Goal: Transaction & Acquisition: Purchase product/service

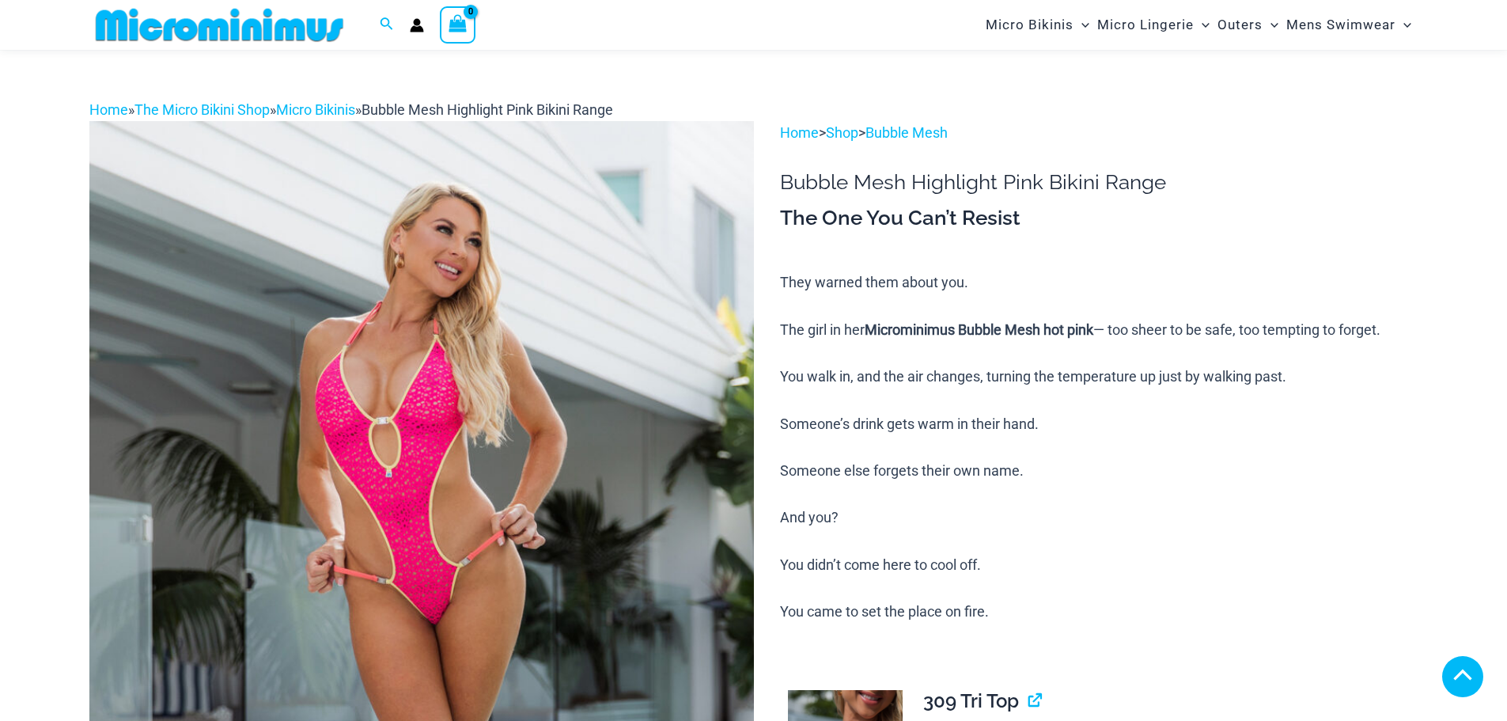
scroll to position [1017, 0]
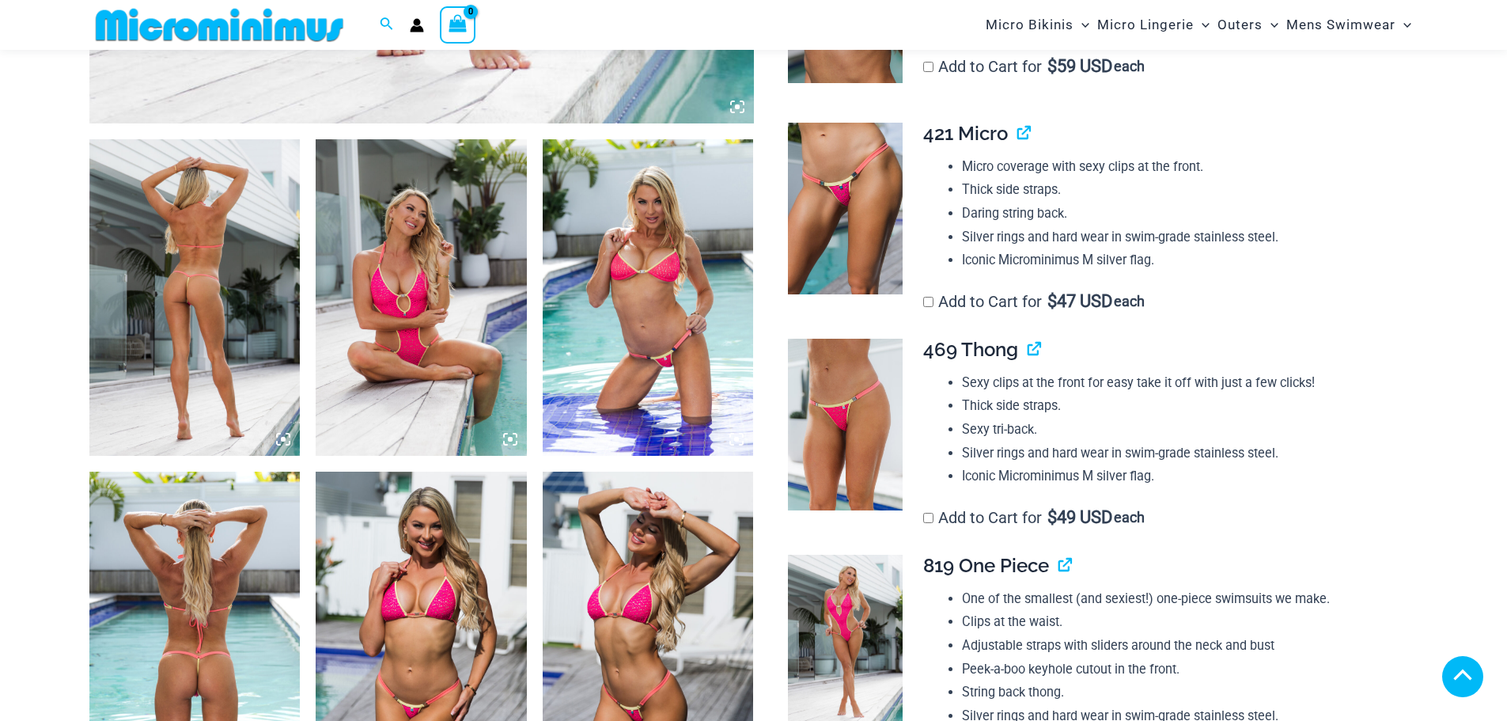
scroll to position [1096, 0]
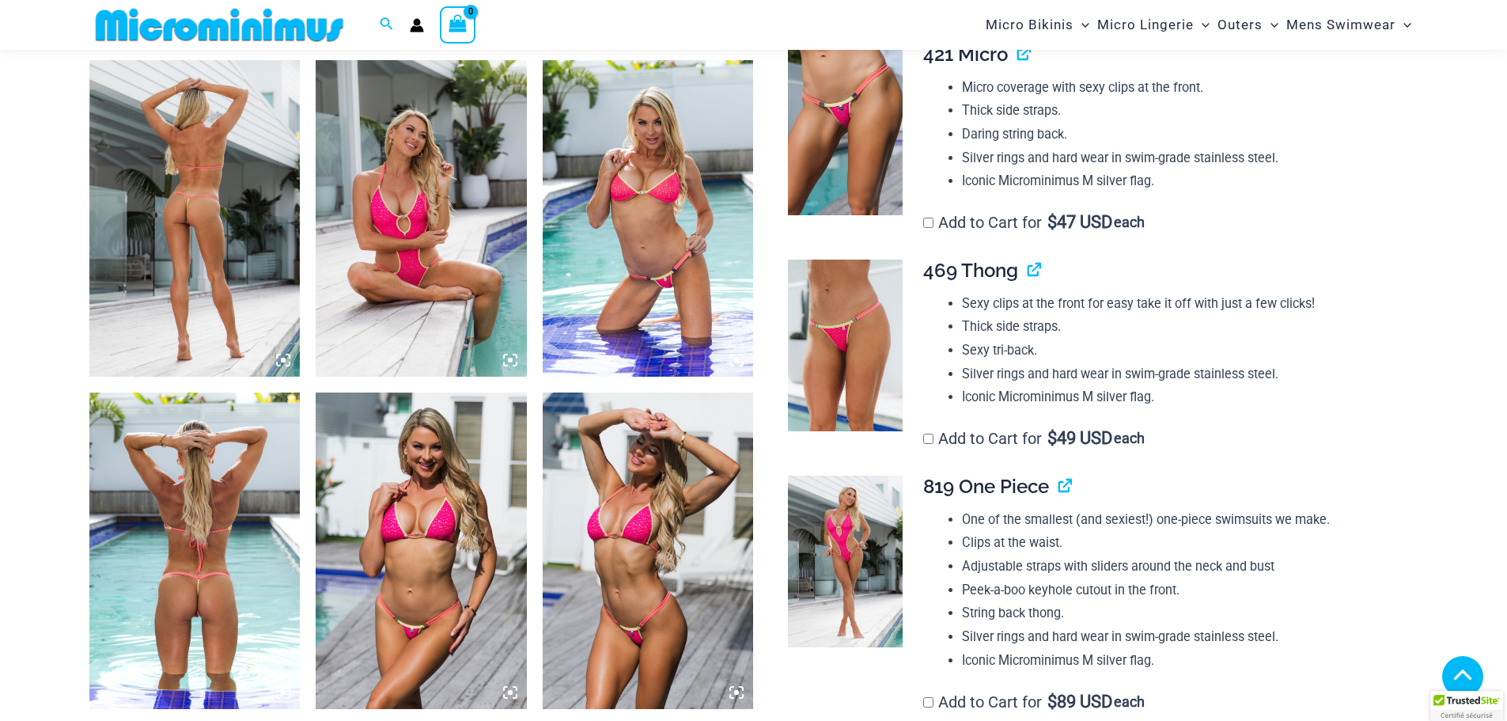
click at [196, 172] on img at bounding box center [194, 218] width 211 height 316
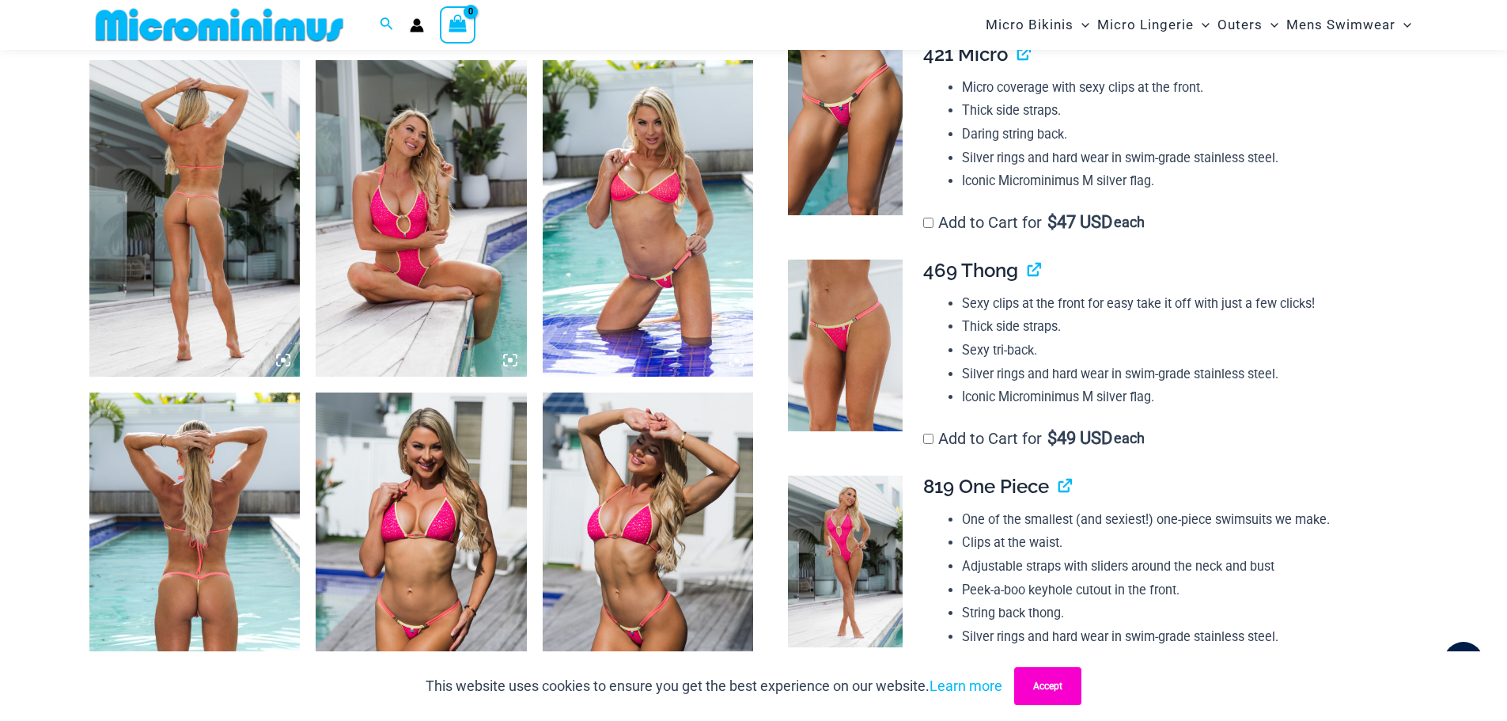
click at [1043, 690] on button "Accept" at bounding box center [1047, 686] width 67 height 38
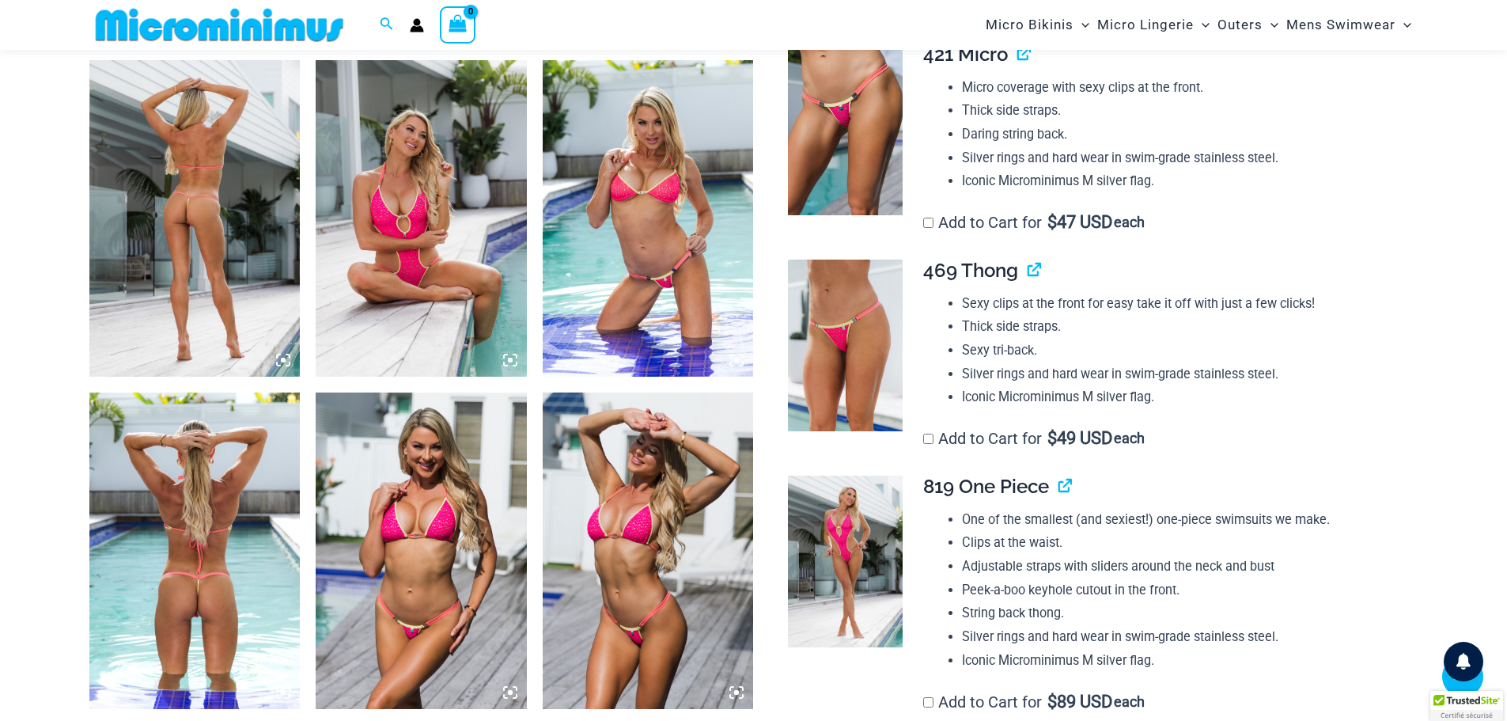
click at [218, 207] on img at bounding box center [194, 218] width 211 height 316
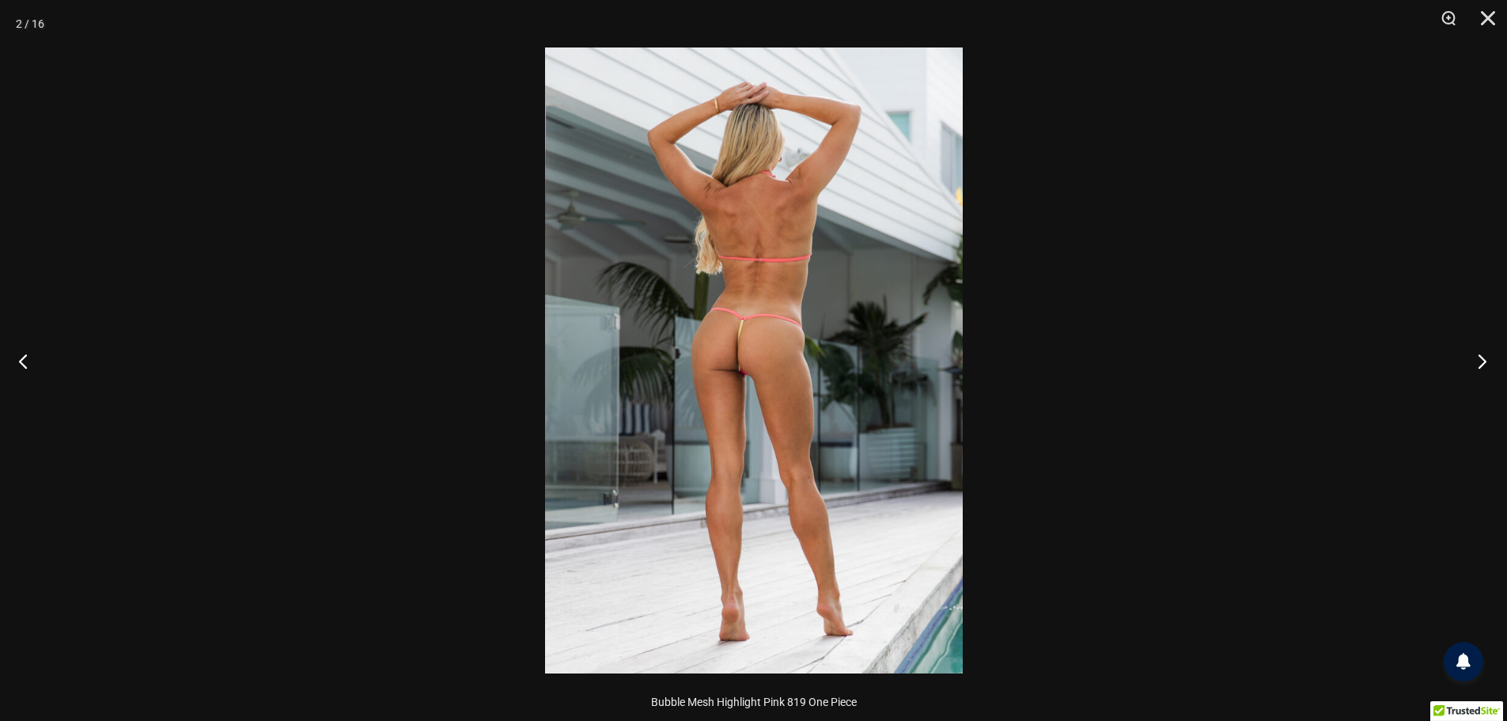
click at [1493, 354] on button "Next" at bounding box center [1477, 360] width 59 height 79
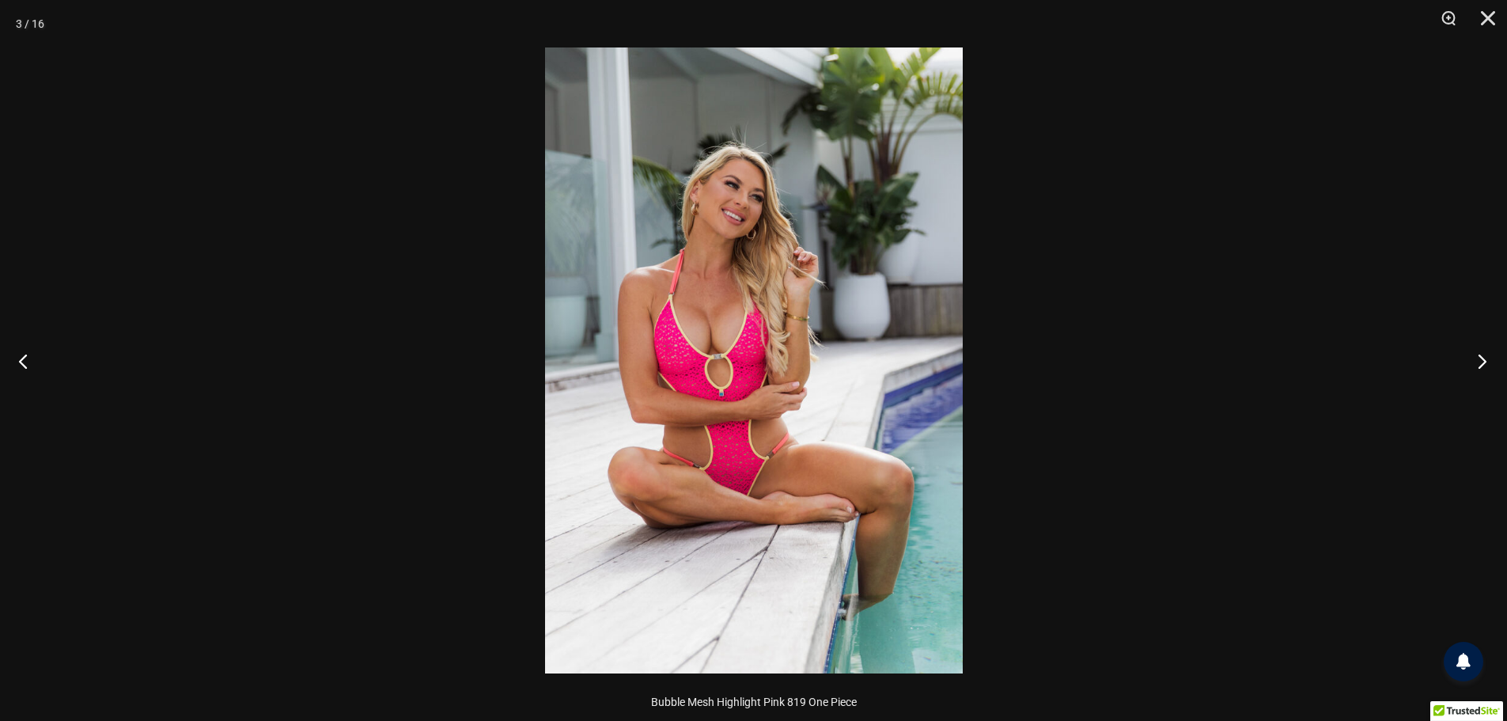
click at [1493, 354] on button "Next" at bounding box center [1477, 360] width 59 height 79
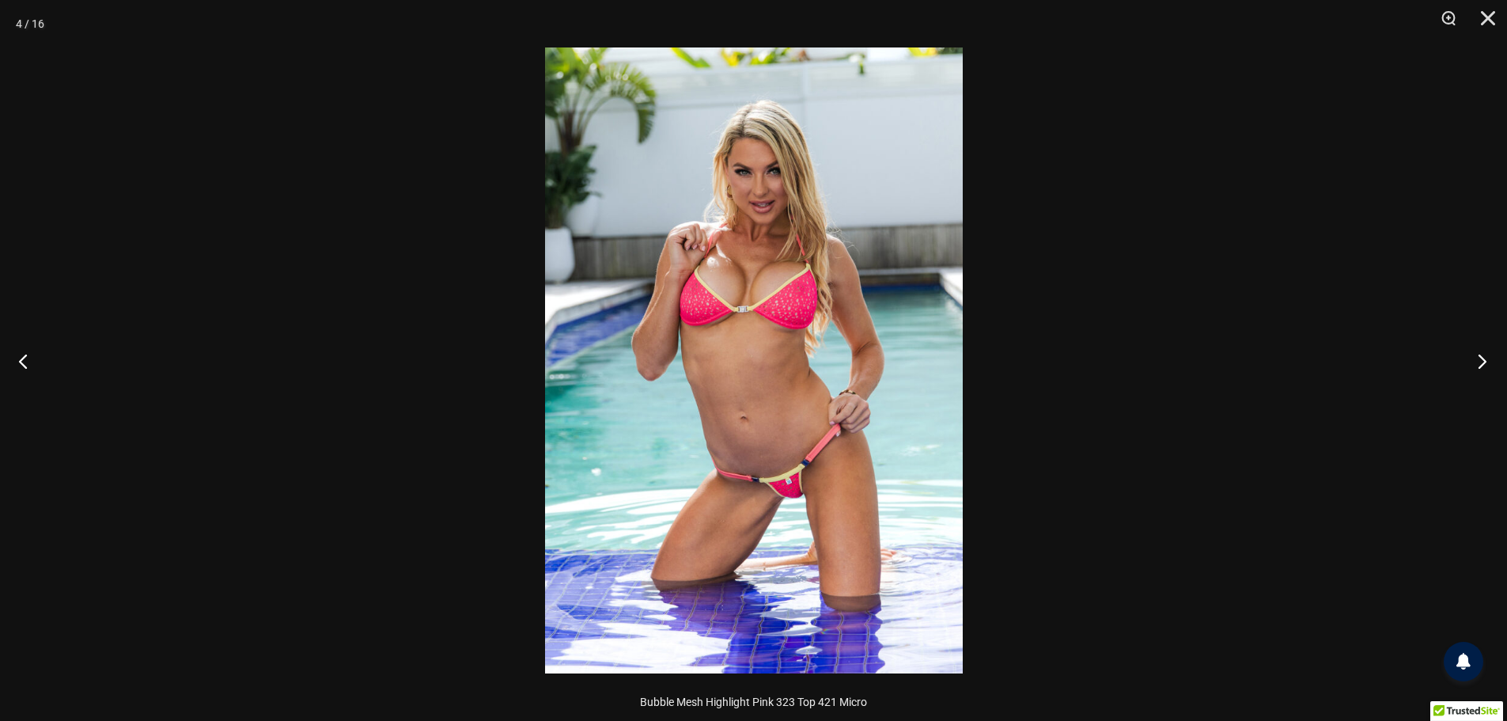
click at [1493, 354] on button "Next" at bounding box center [1477, 360] width 59 height 79
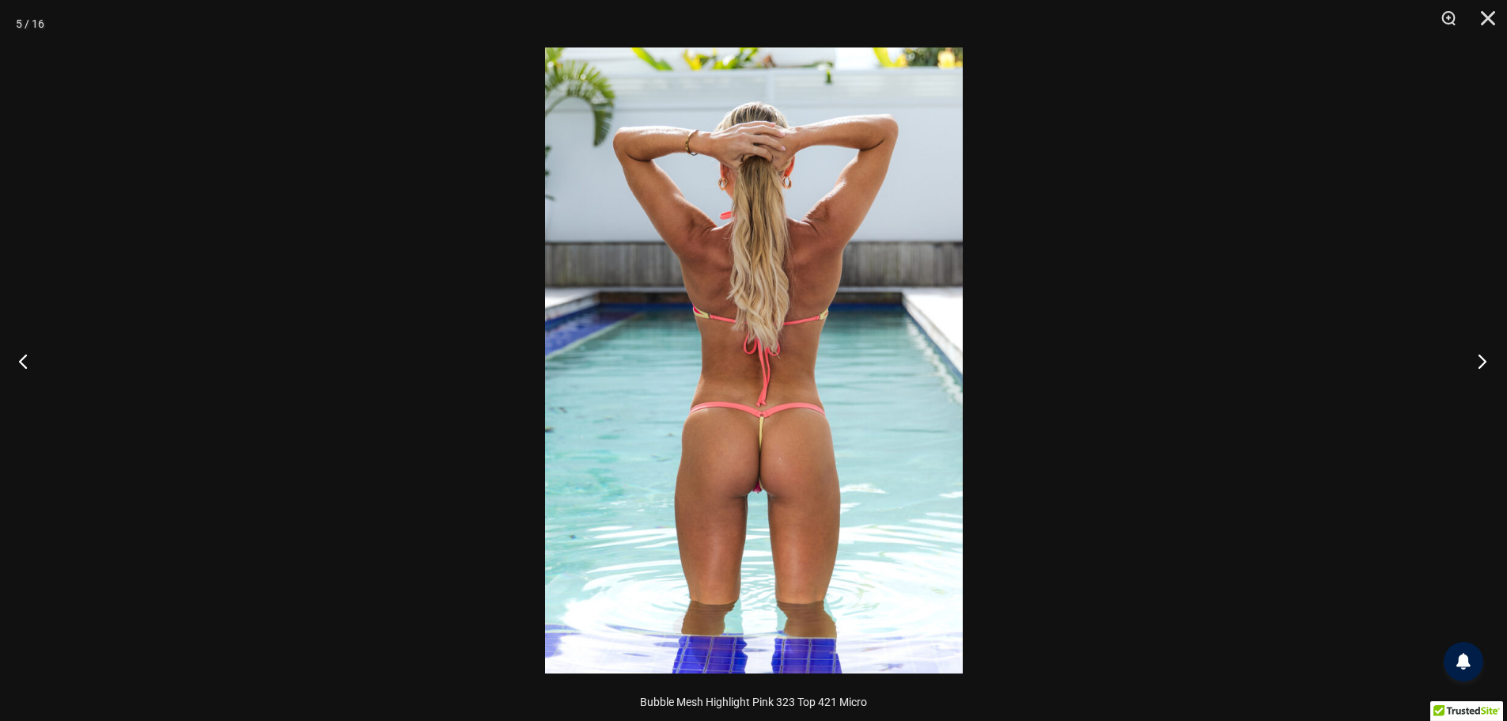
click at [1493, 354] on button "Next" at bounding box center [1477, 360] width 59 height 79
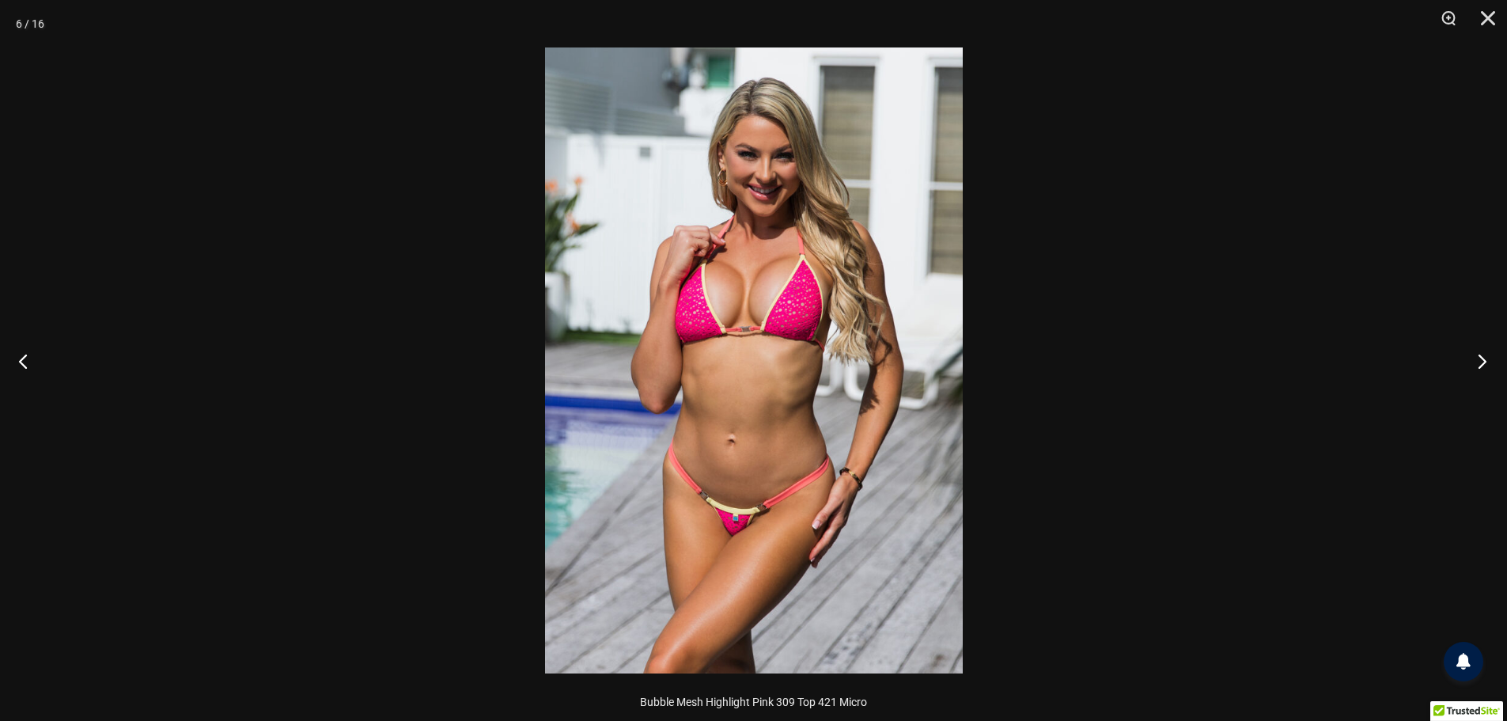
click at [1482, 360] on button "Next" at bounding box center [1477, 360] width 59 height 79
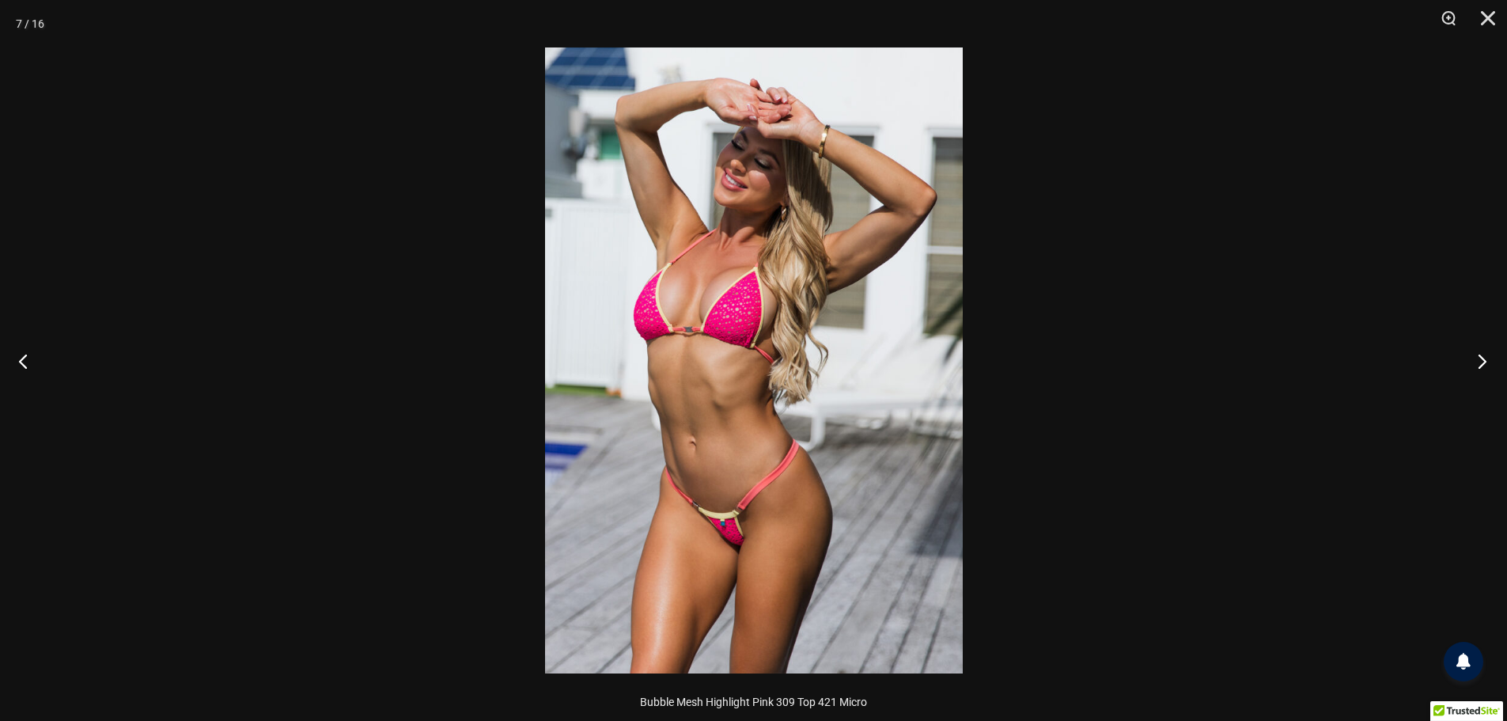
click at [1482, 360] on button "Next" at bounding box center [1477, 360] width 59 height 79
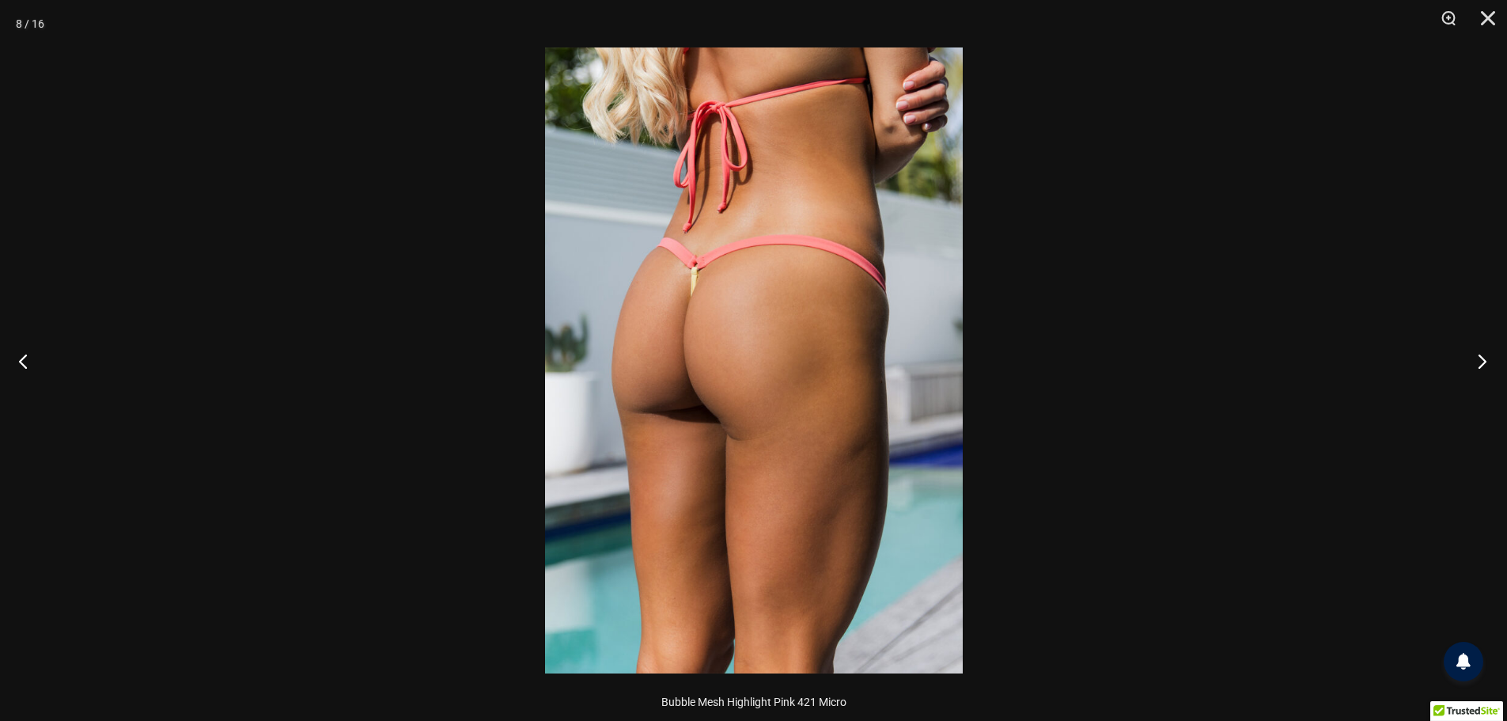
click at [1482, 360] on button "Next" at bounding box center [1477, 360] width 59 height 79
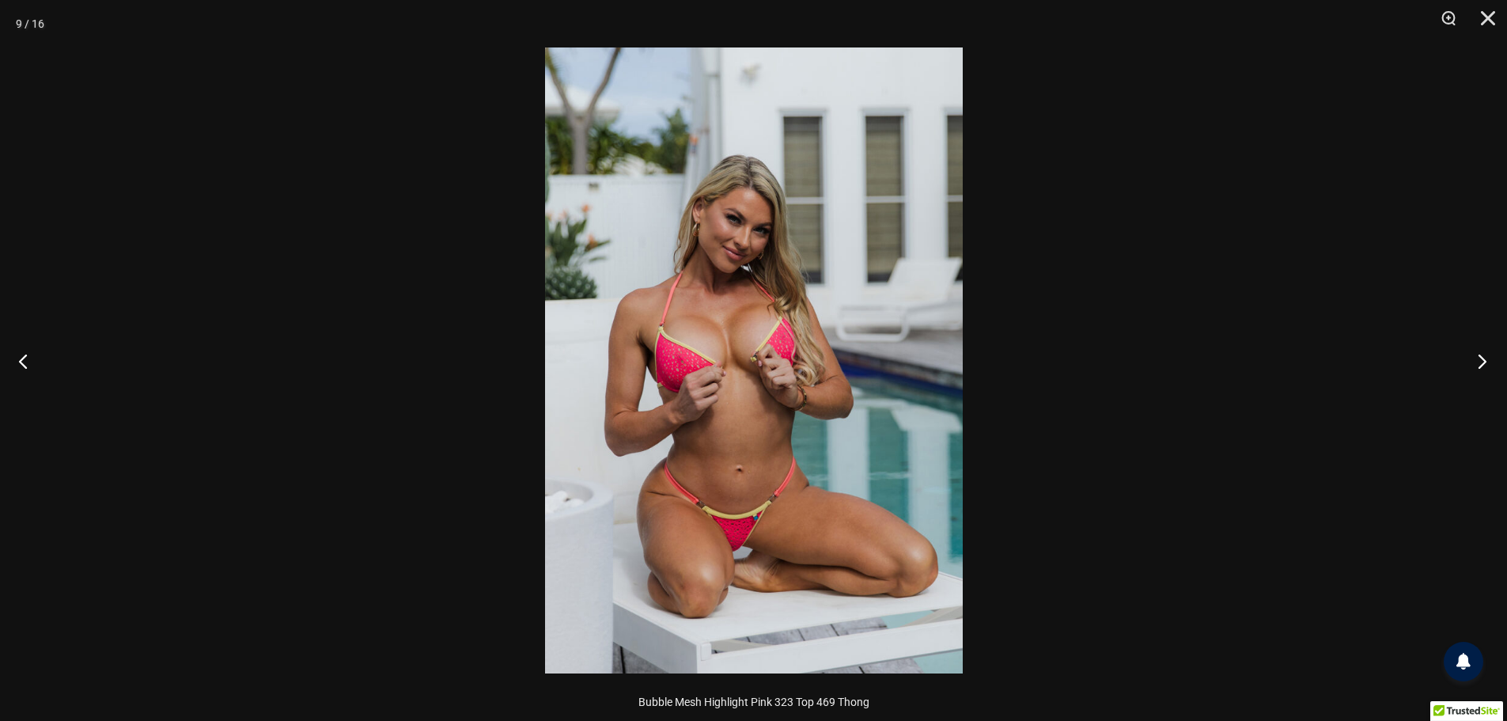
click at [1482, 360] on button "Next" at bounding box center [1477, 360] width 59 height 79
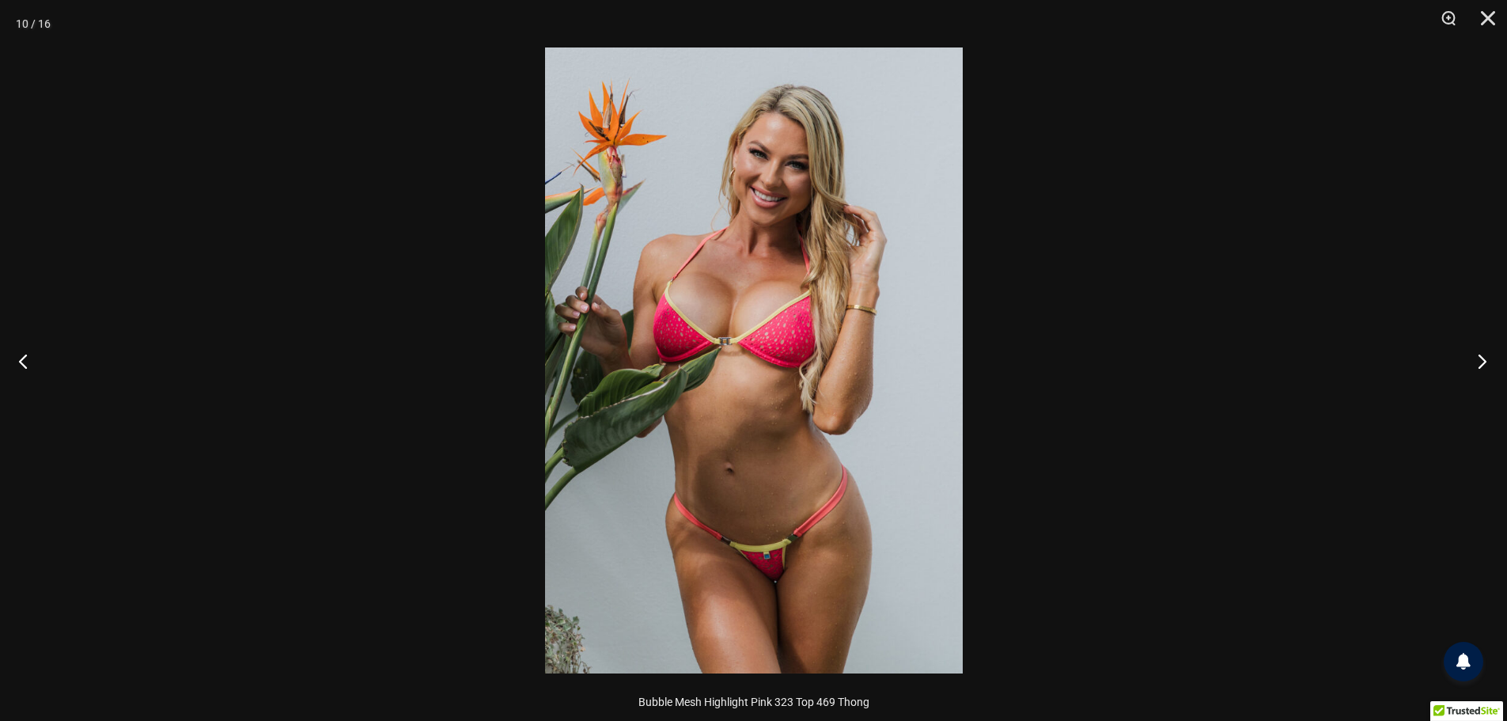
click at [1482, 360] on button "Next" at bounding box center [1477, 360] width 59 height 79
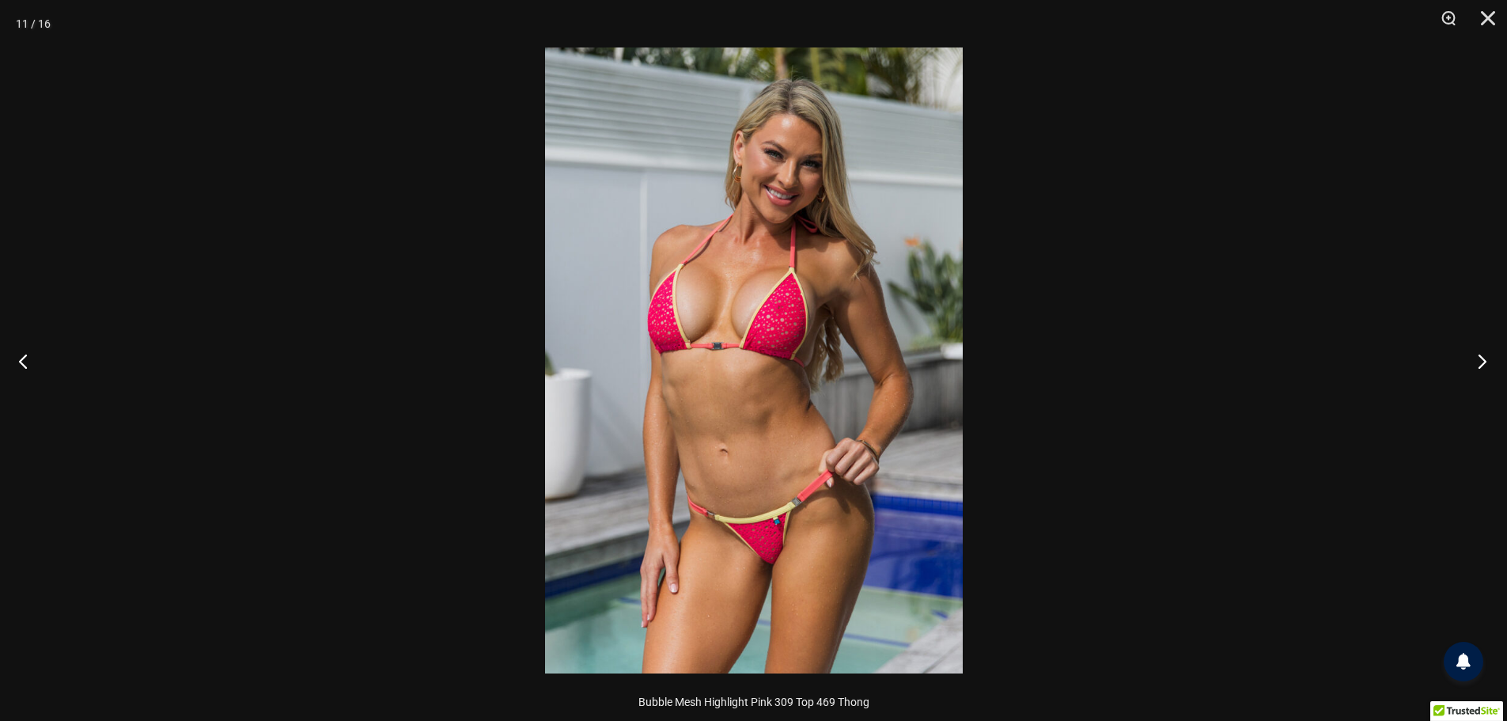
click at [1482, 360] on button "Next" at bounding box center [1477, 360] width 59 height 79
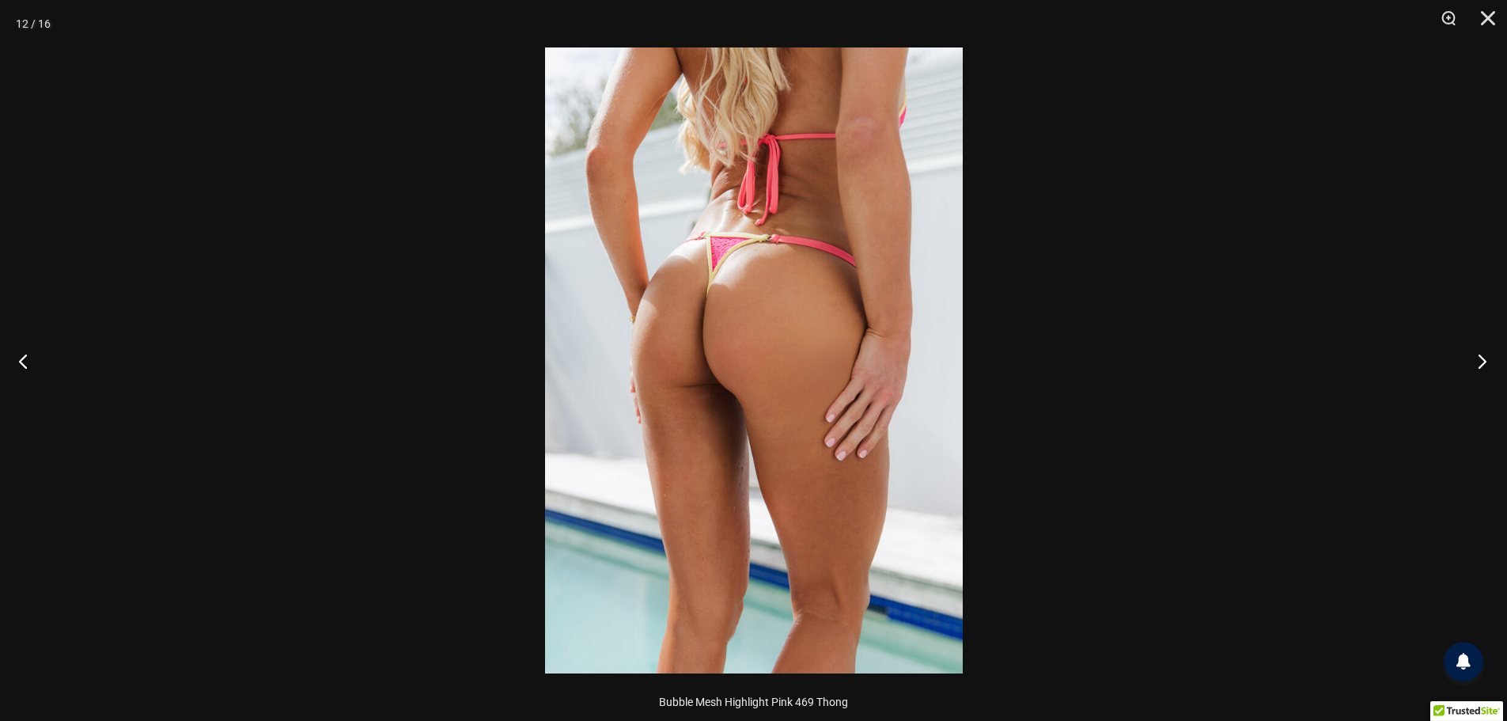
click at [1482, 360] on button "Next" at bounding box center [1477, 360] width 59 height 79
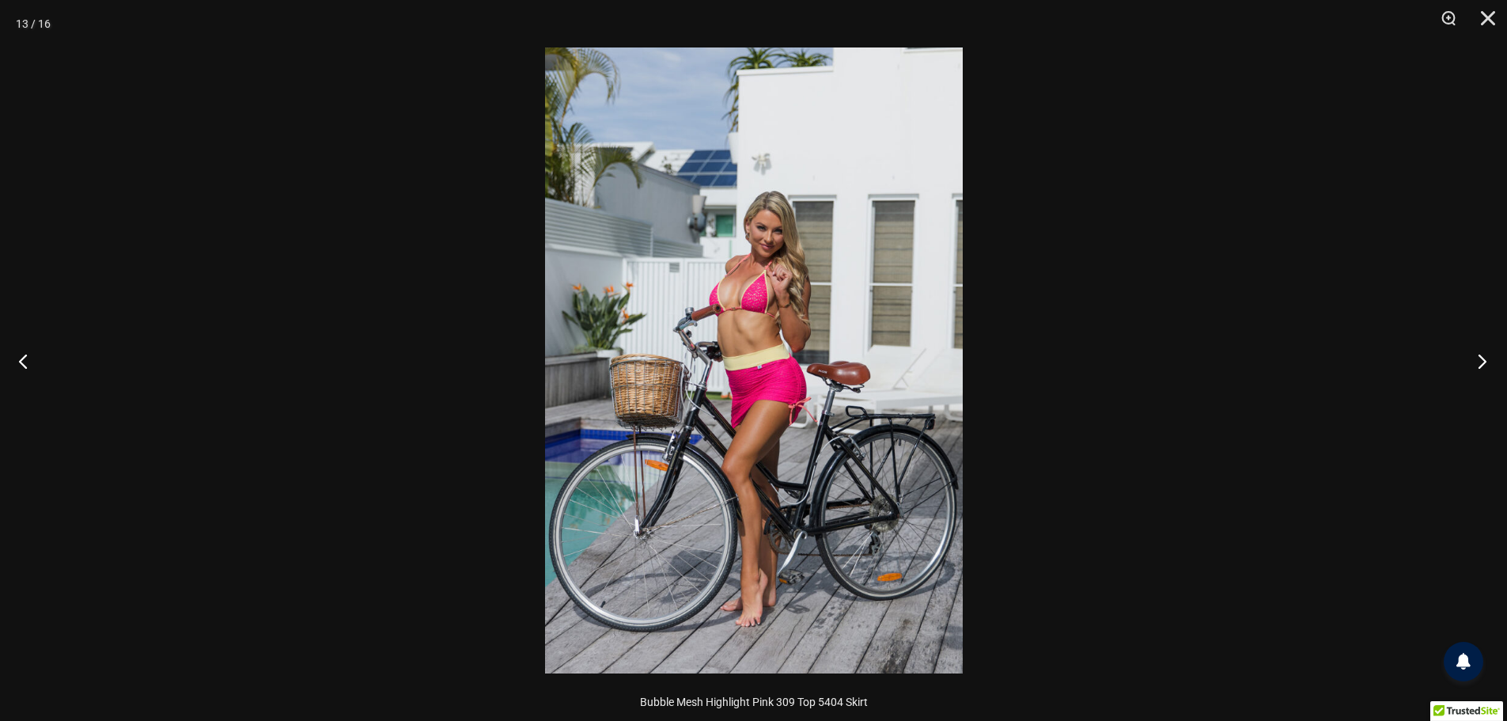
click at [1482, 360] on button "Next" at bounding box center [1477, 360] width 59 height 79
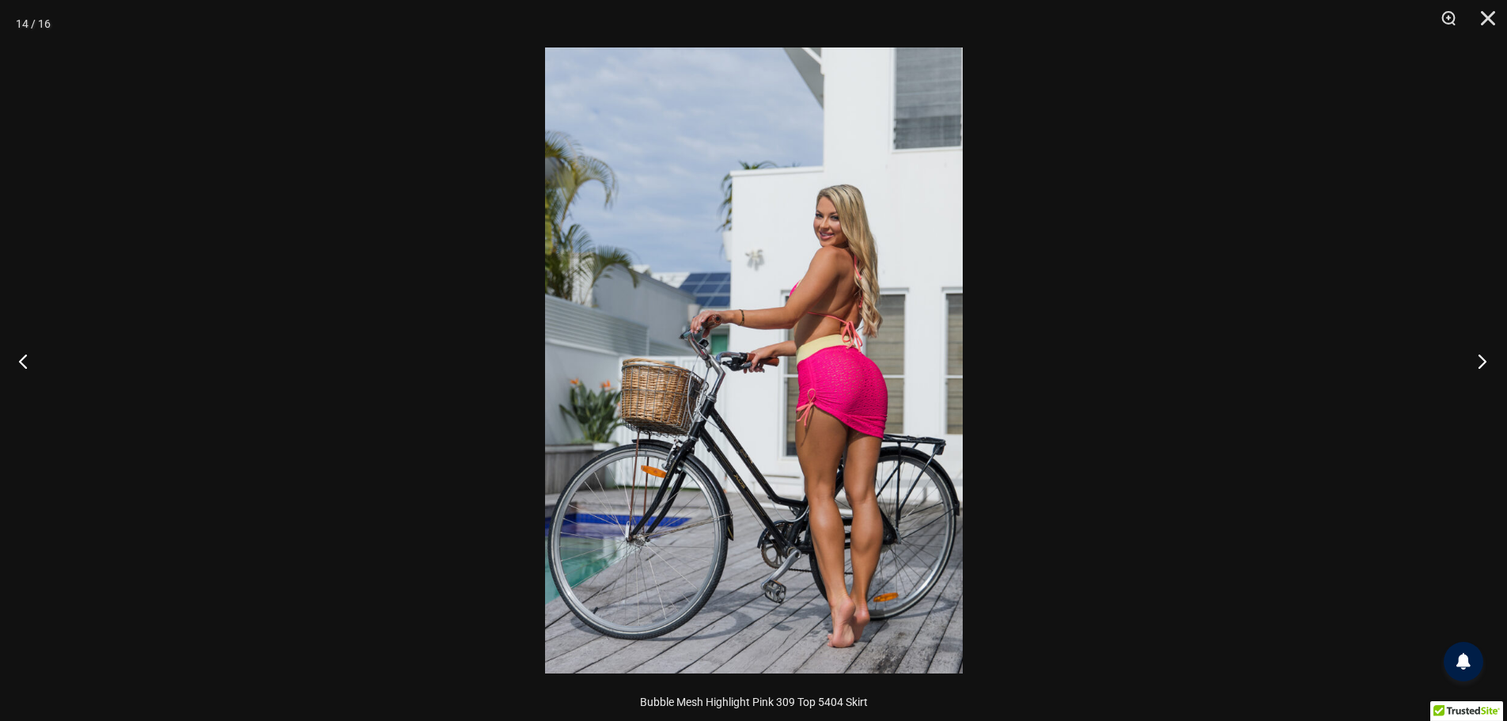
click at [1482, 360] on button "Next" at bounding box center [1477, 360] width 59 height 79
